Goal: Check status: Check status

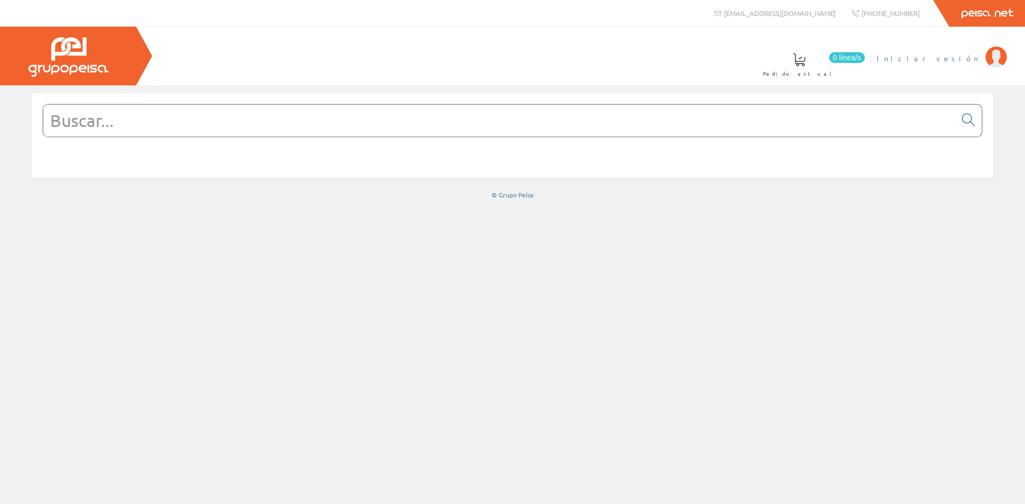
click at [967, 49] on link "Iniciar sesión" at bounding box center [942, 49] width 130 height 10
click at [941, 56] on span "[PERSON_NAME]" at bounding box center [931, 58] width 98 height 11
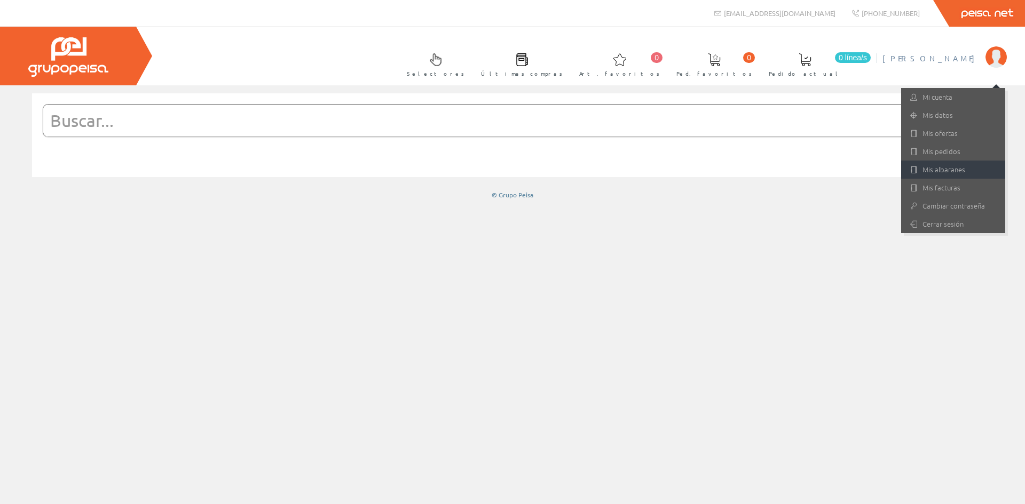
click at [939, 171] on link "Mis albaranes" at bounding box center [953, 170] width 104 height 18
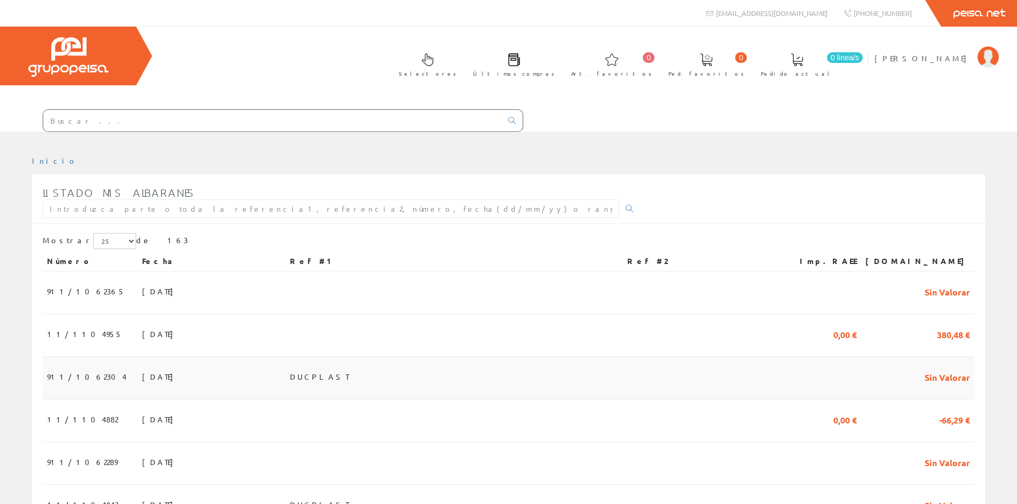
click at [142, 376] on span "19/08/2025" at bounding box center [160, 377] width 37 height 18
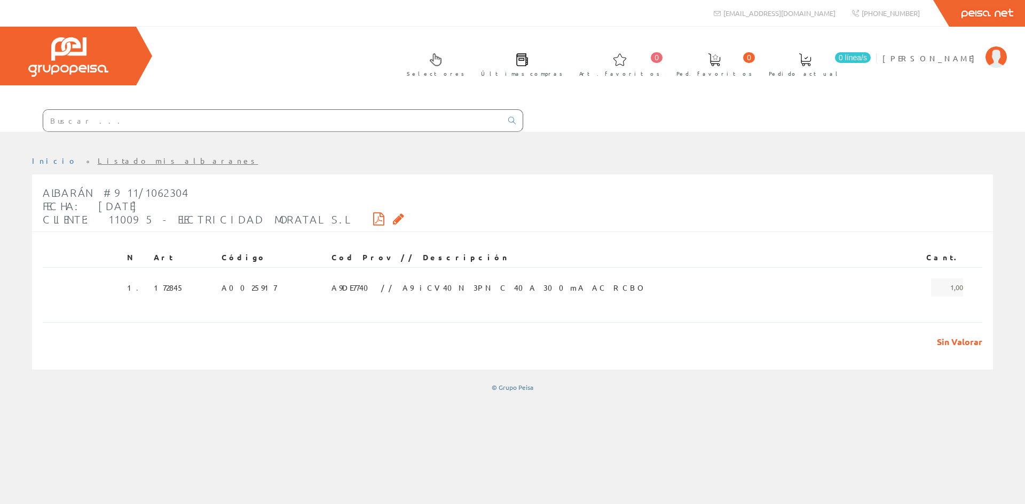
click at [314, 217] on div "Albarán #911/1062304 Fecha: [DATE] Cliente: 110095 - ELECTRICIDAD [PERSON_NAME]…" at bounding box center [223, 206] width 361 height 51
click at [393, 217] on icon at bounding box center [398, 218] width 11 height 7
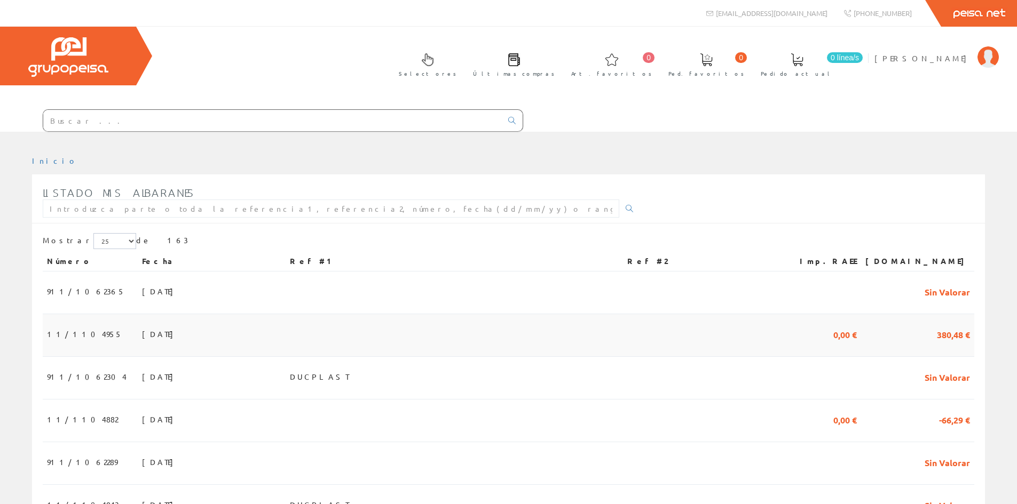
click at [142, 332] on span "22/08/2025" at bounding box center [160, 334] width 37 height 18
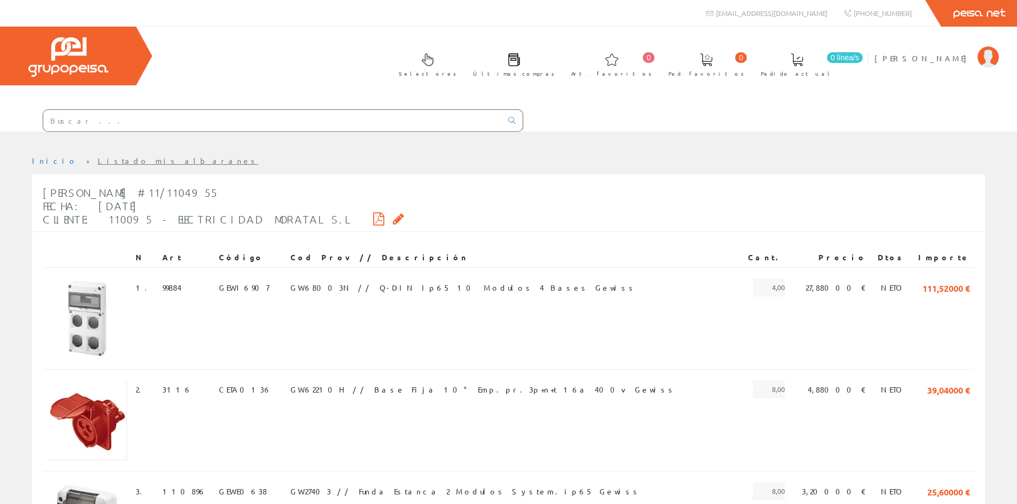
click at [131, 330] on td at bounding box center [87, 318] width 89 height 102
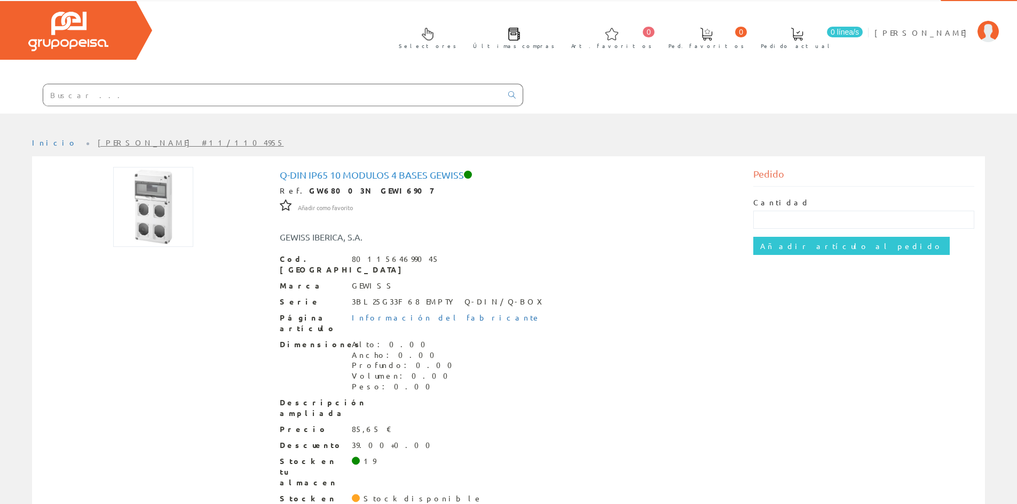
scroll to position [40, 0]
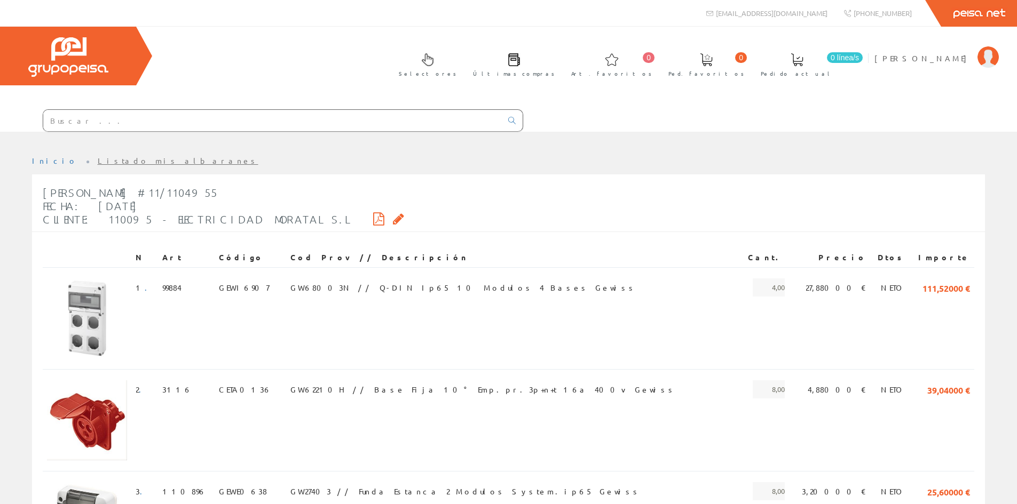
click at [393, 217] on icon at bounding box center [398, 218] width 11 height 7
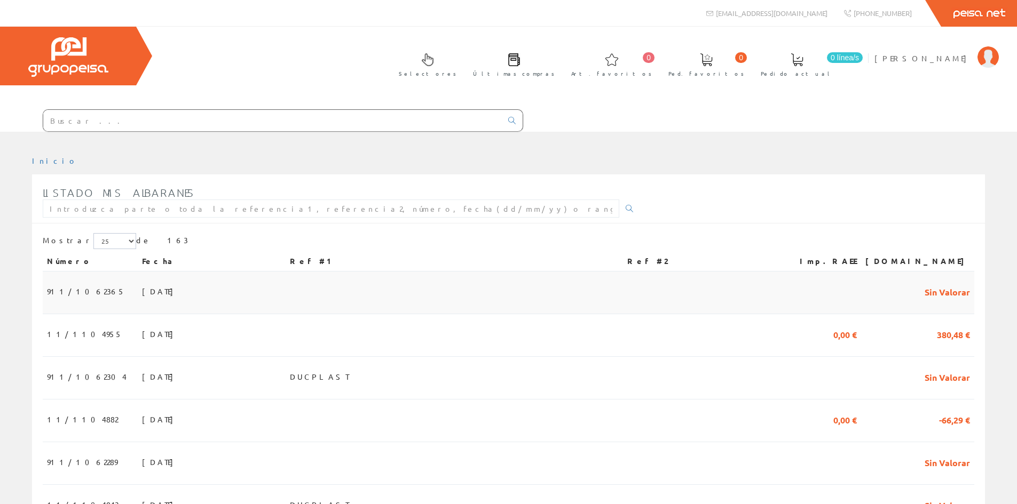
click at [142, 289] on span "25/08/2025" at bounding box center [160, 291] width 37 height 18
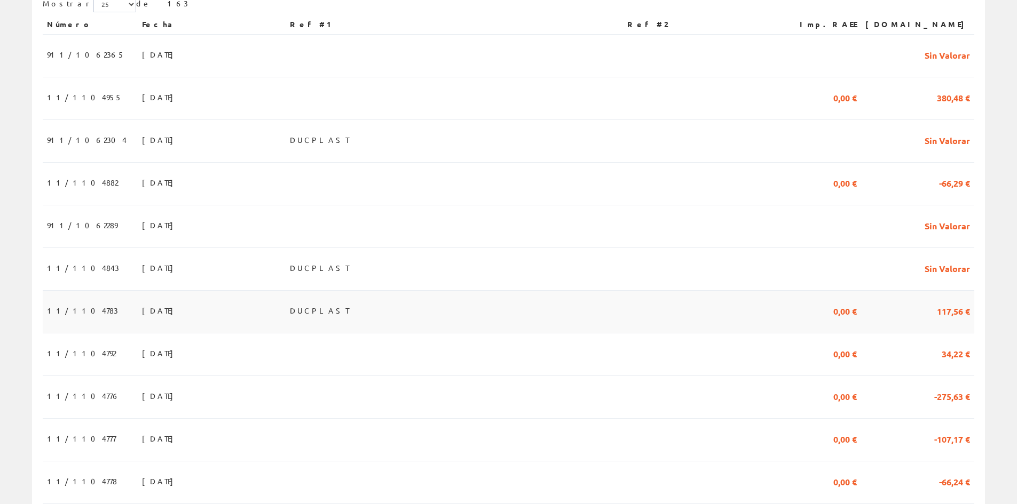
scroll to position [267, 0]
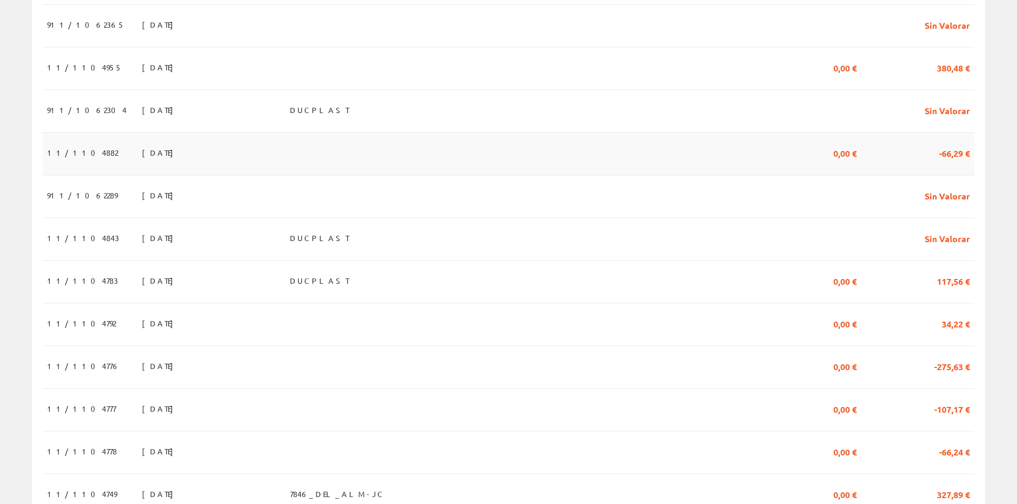
click at [142, 153] on span "18/08/2025" at bounding box center [160, 153] width 37 height 18
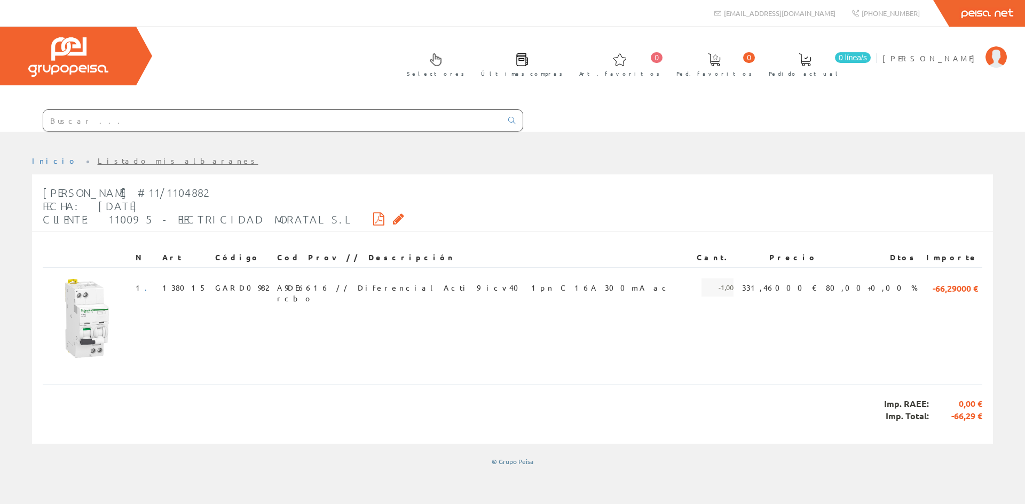
click at [393, 216] on icon at bounding box center [398, 218] width 11 height 7
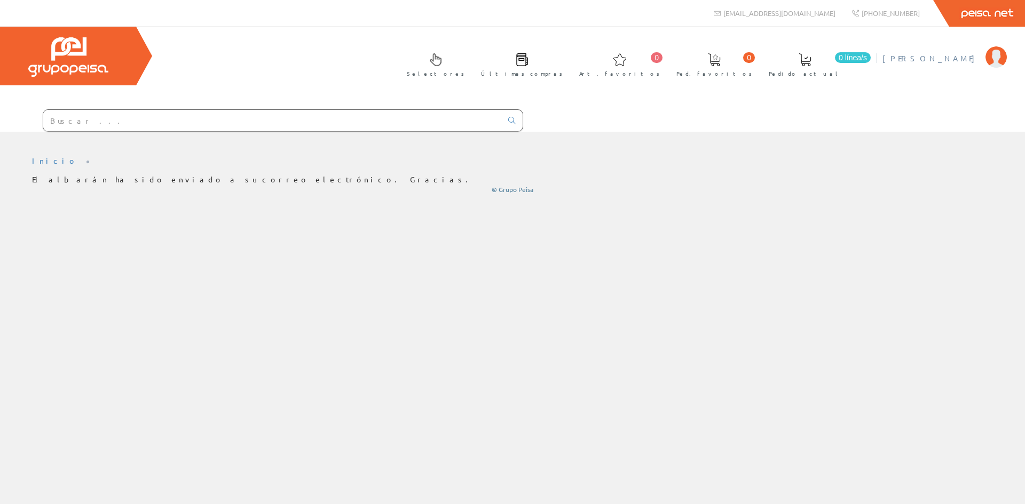
click at [951, 51] on link "[PERSON_NAME]" at bounding box center [944, 49] width 124 height 10
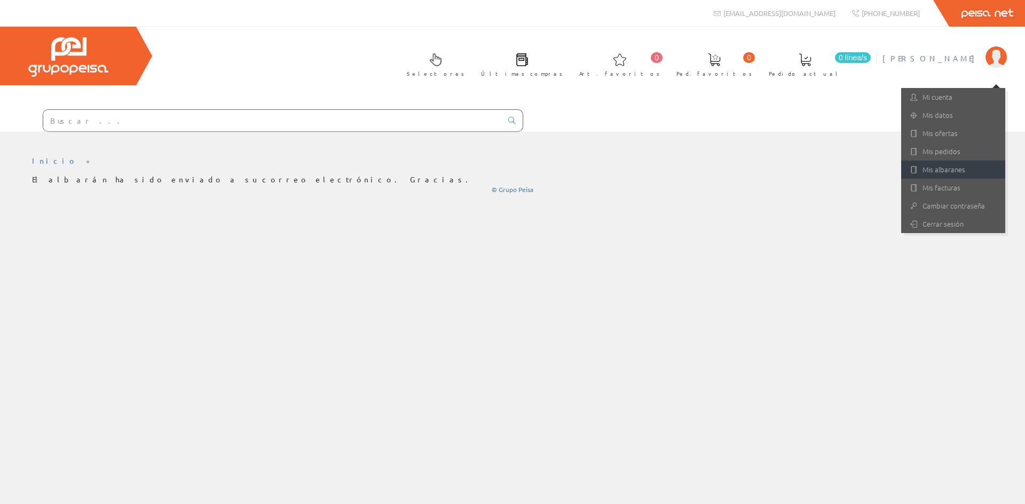
click at [948, 172] on link "Mis albaranes" at bounding box center [953, 170] width 104 height 18
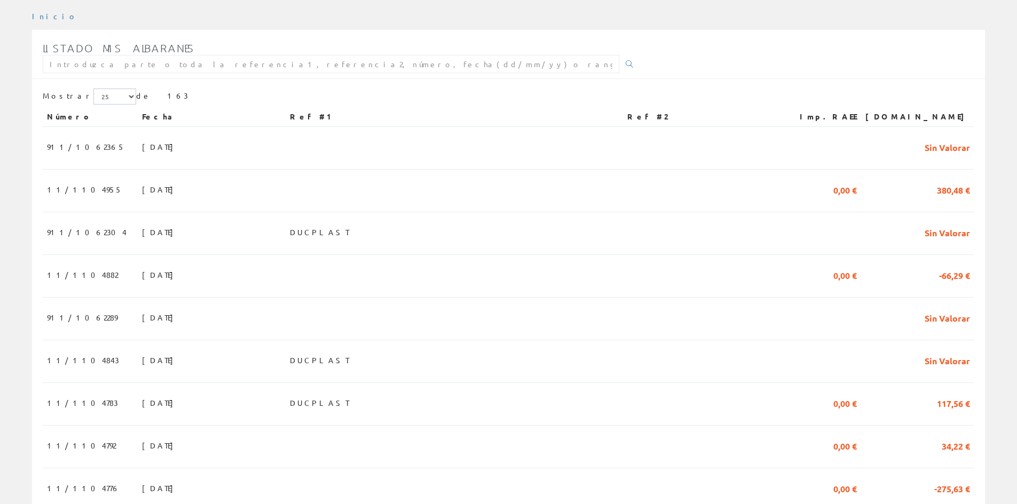
scroll to position [160, 0]
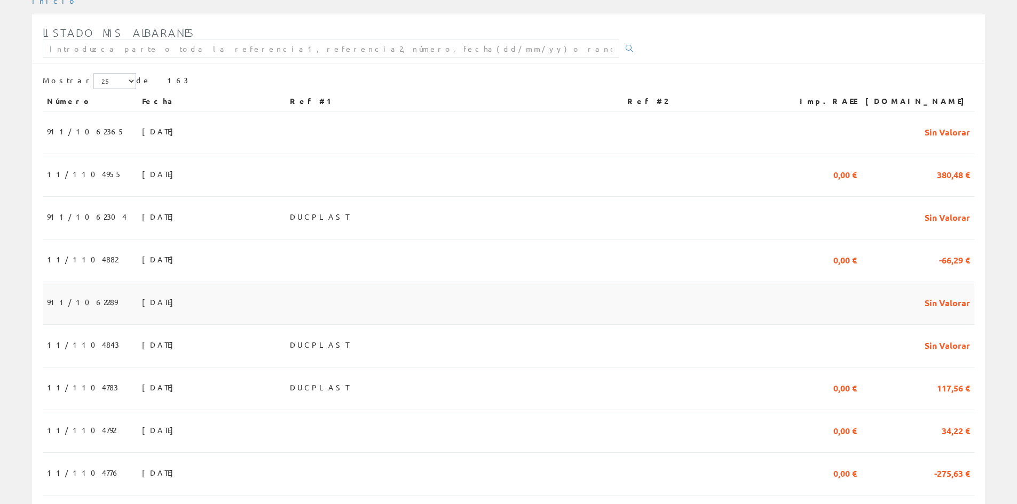
click at [91, 303] on span "911/1062289" at bounding box center [82, 302] width 70 height 18
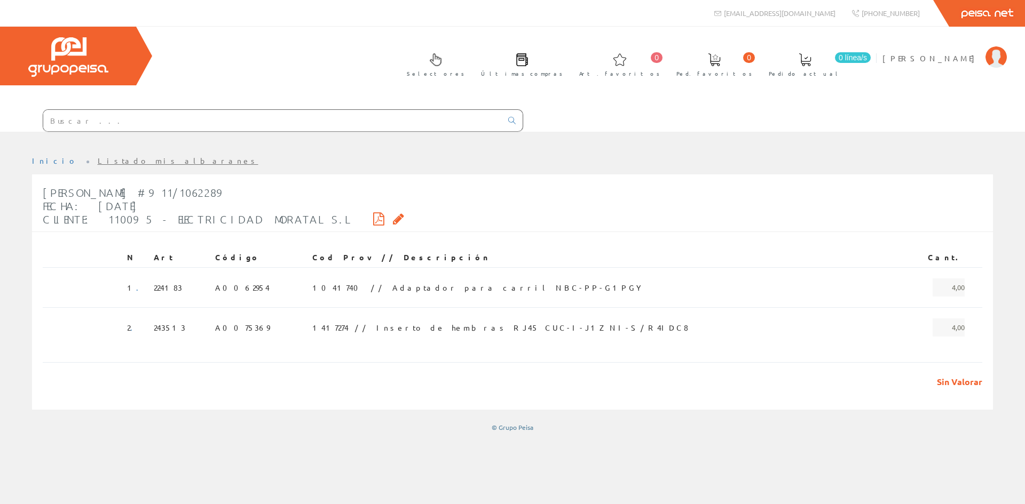
click at [393, 215] on icon at bounding box center [398, 218] width 11 height 7
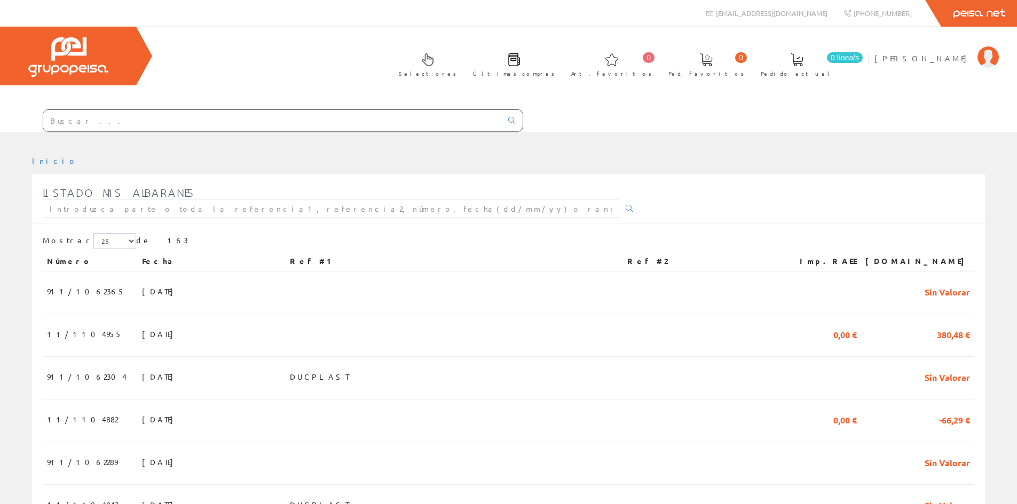
scroll to position [160, 0]
